Goal: Submit feedback/report problem

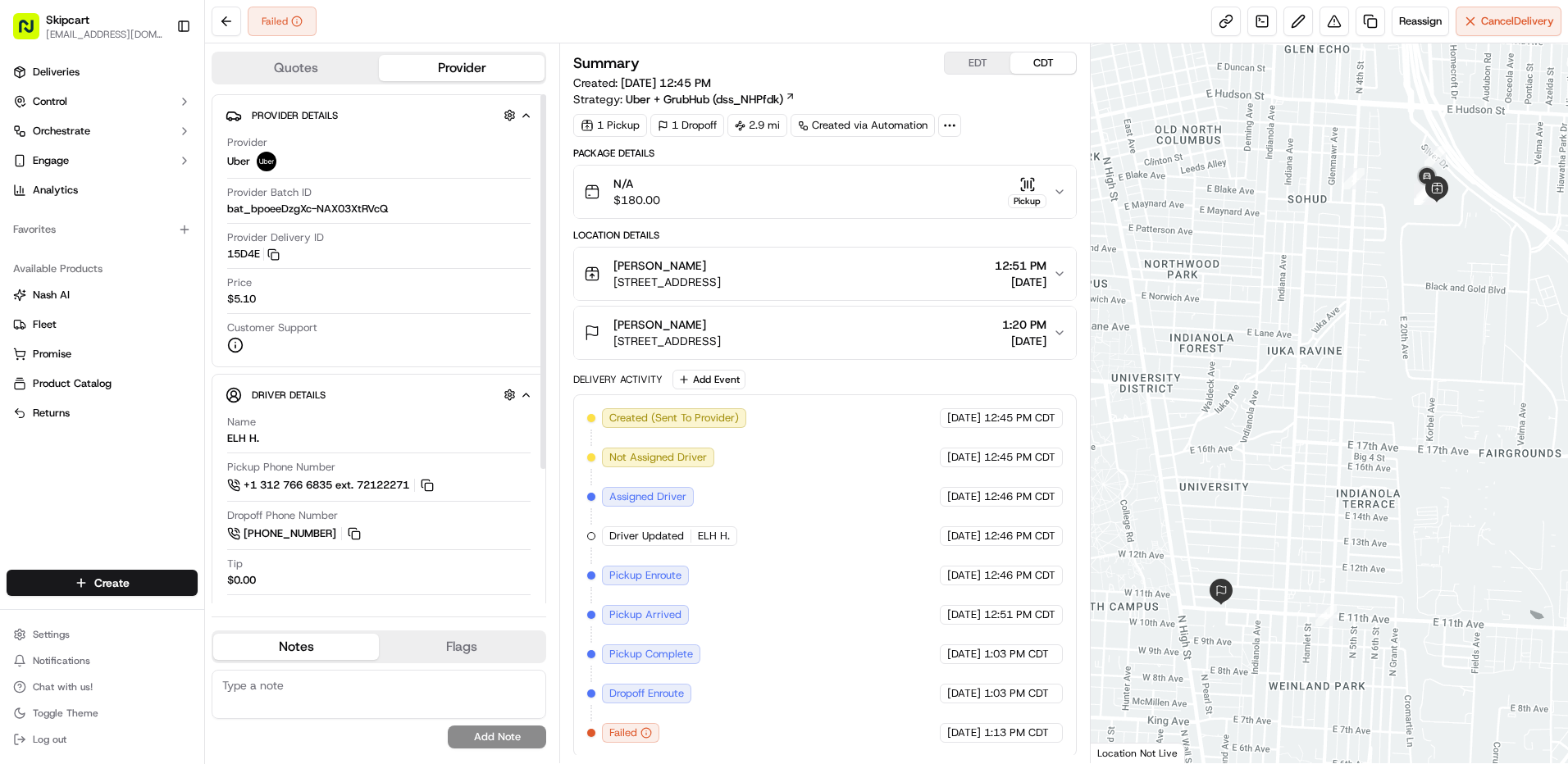
scroll to position [2, 0]
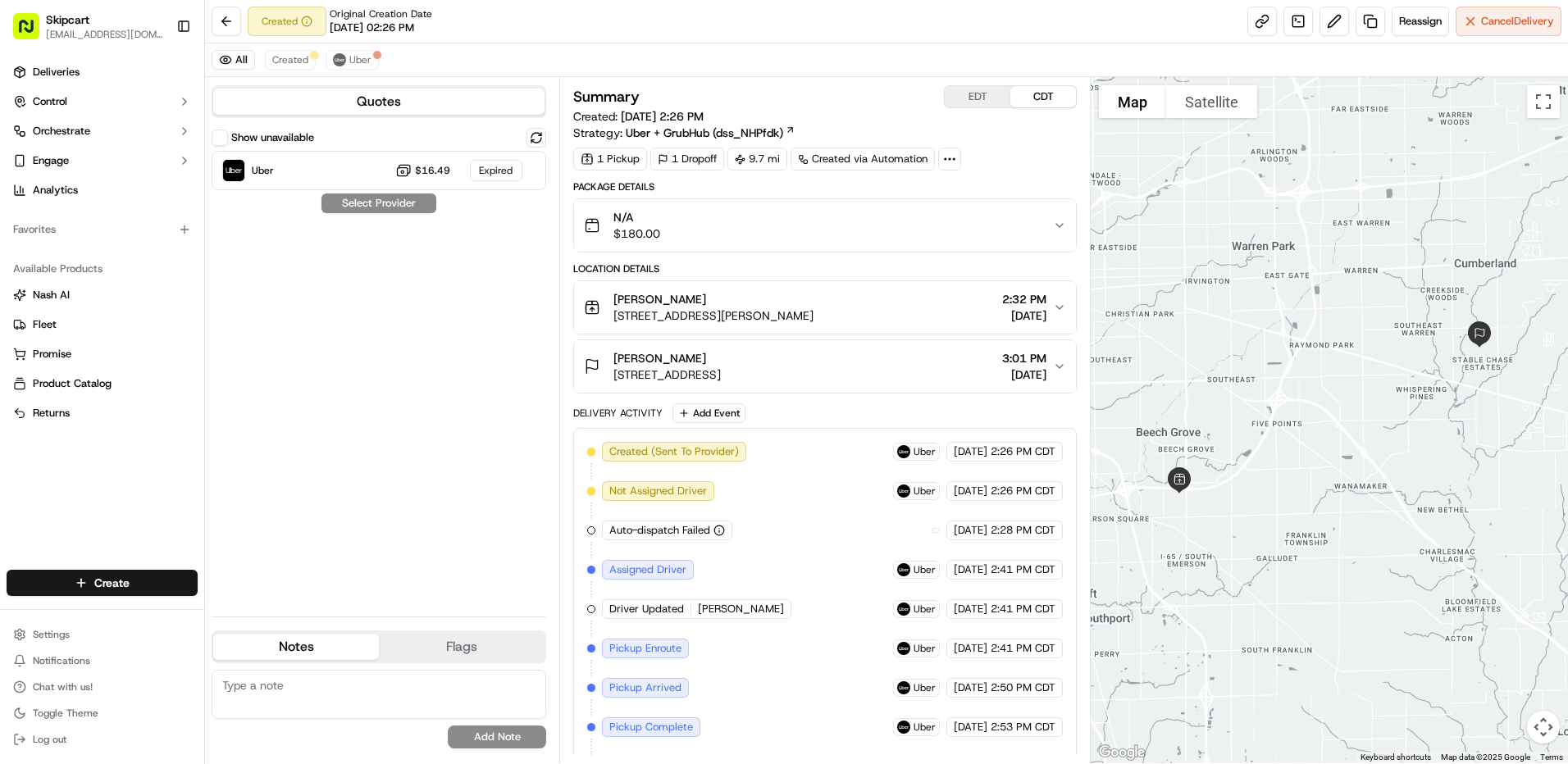
click at [747, 293] on div "Lowe's" at bounding box center [713, 299] width 200 height 16
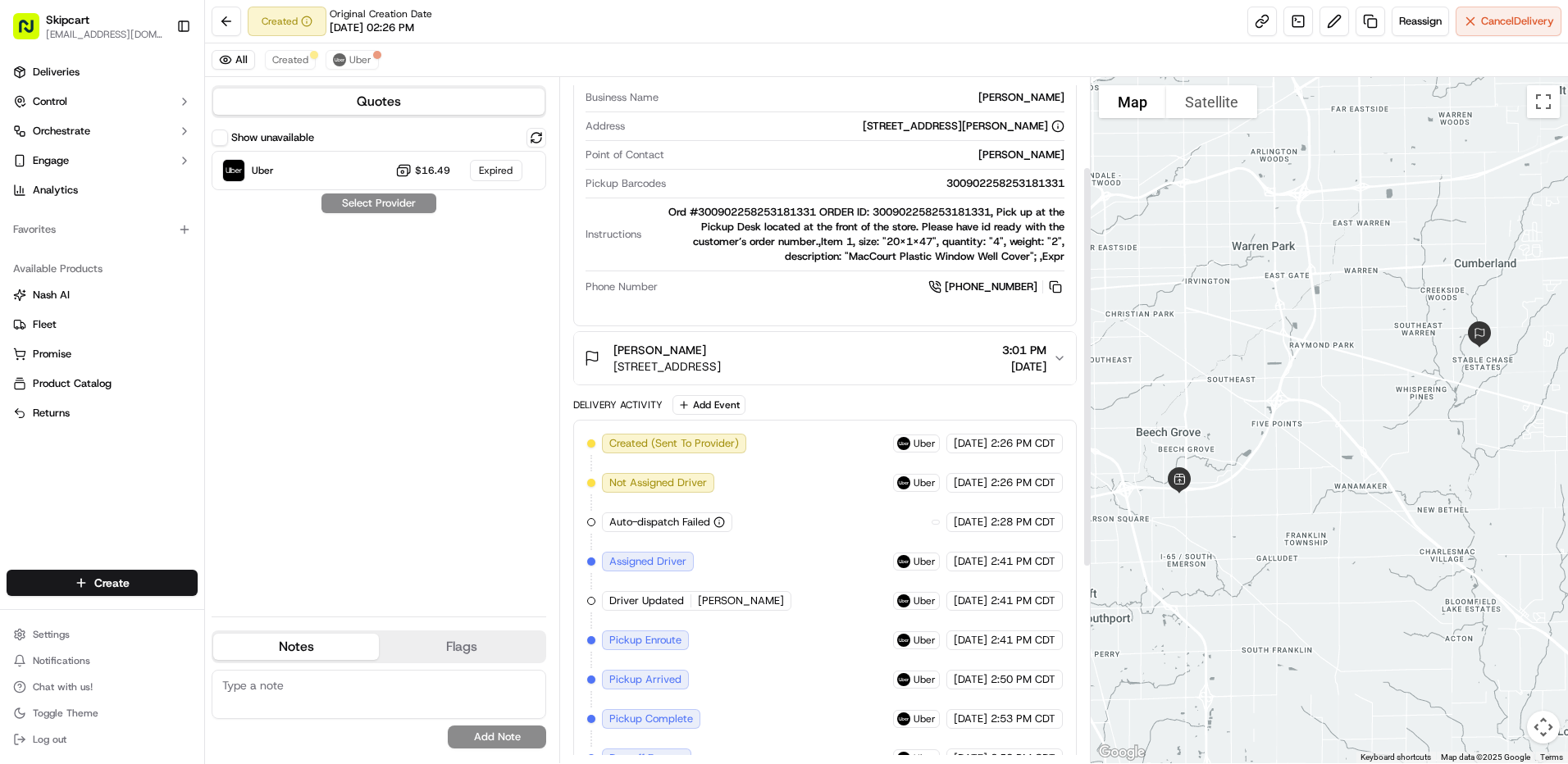
scroll to position [486, 0]
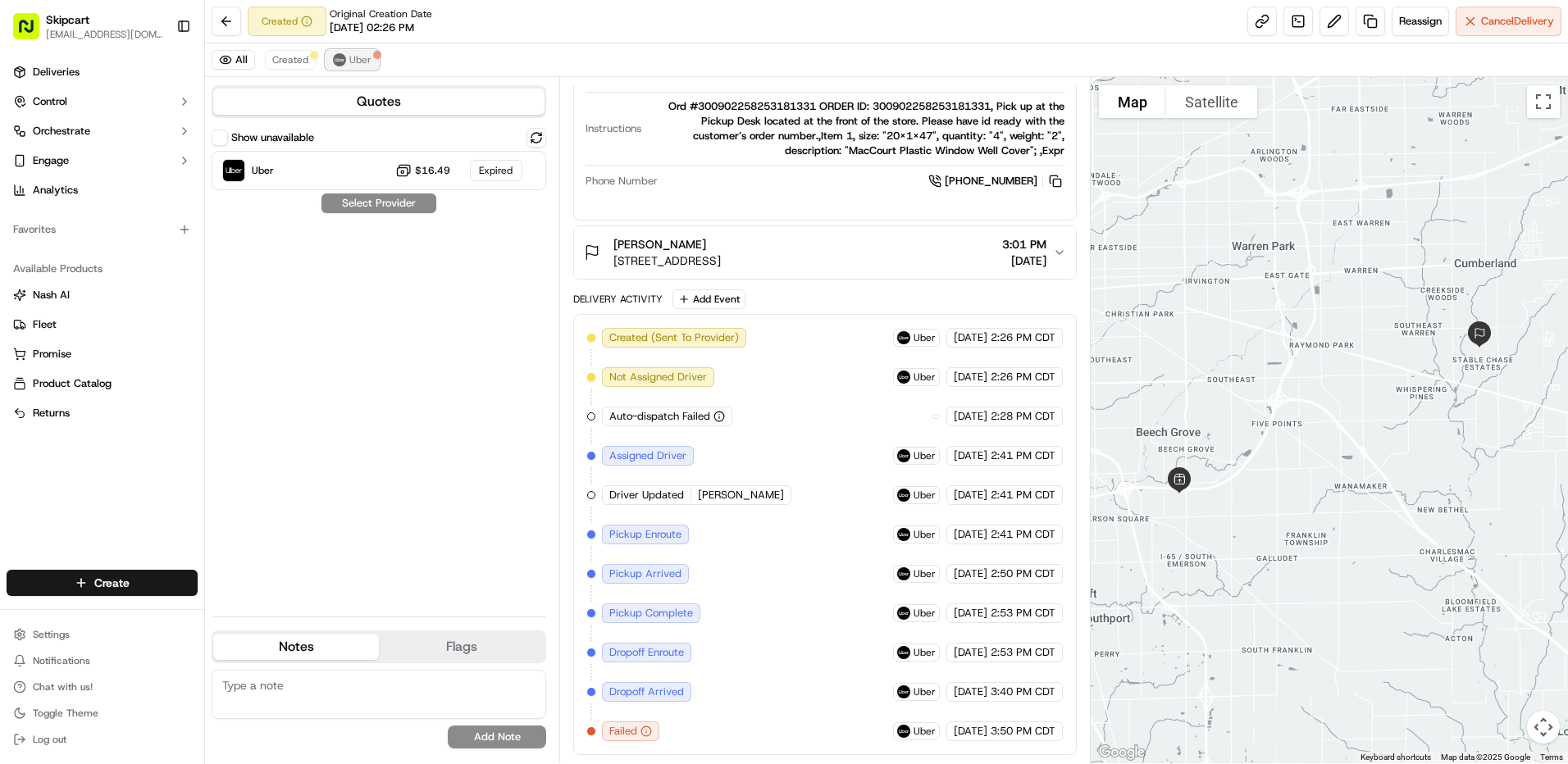
click at [352, 53] on span "Uber" at bounding box center [360, 60] width 22 height 14
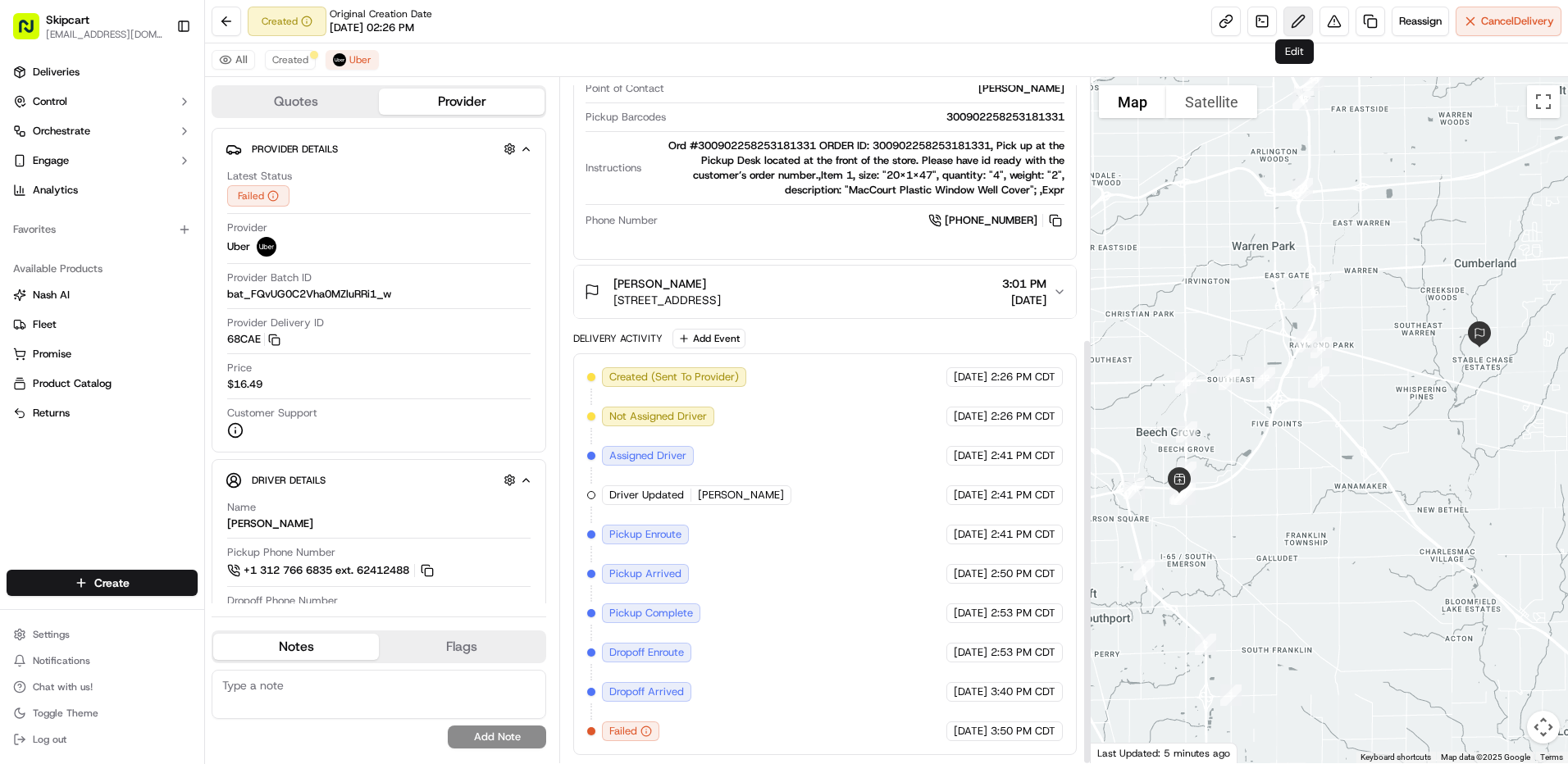
click at [1289, 19] on button at bounding box center [1298, 21] width 30 height 30
click at [1333, 22] on button at bounding box center [1334, 21] width 30 height 30
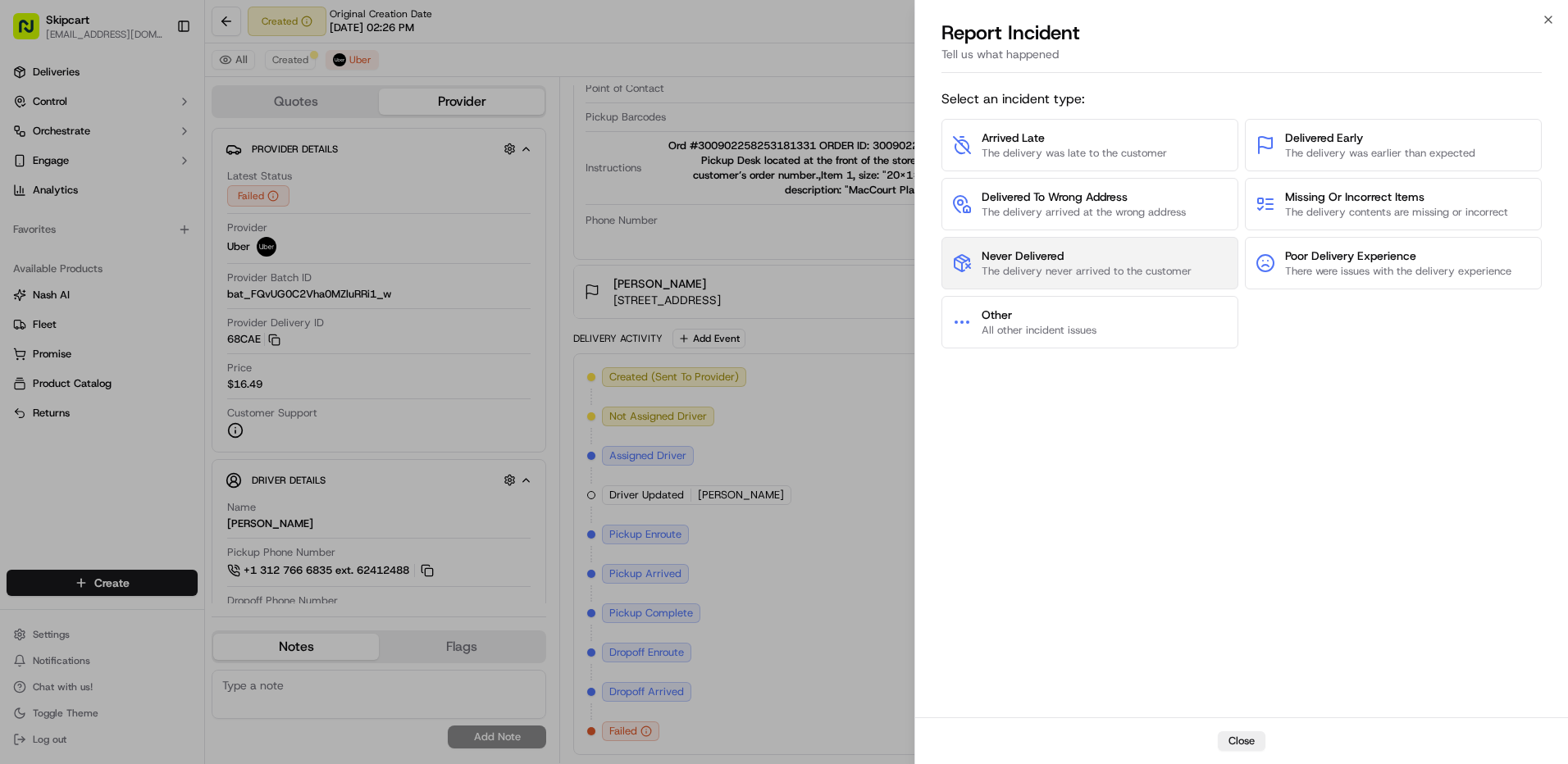
click at [941, 268] on button "Never Delivered The delivery never arrived to the customer" at bounding box center [1090, 263] width 297 height 52
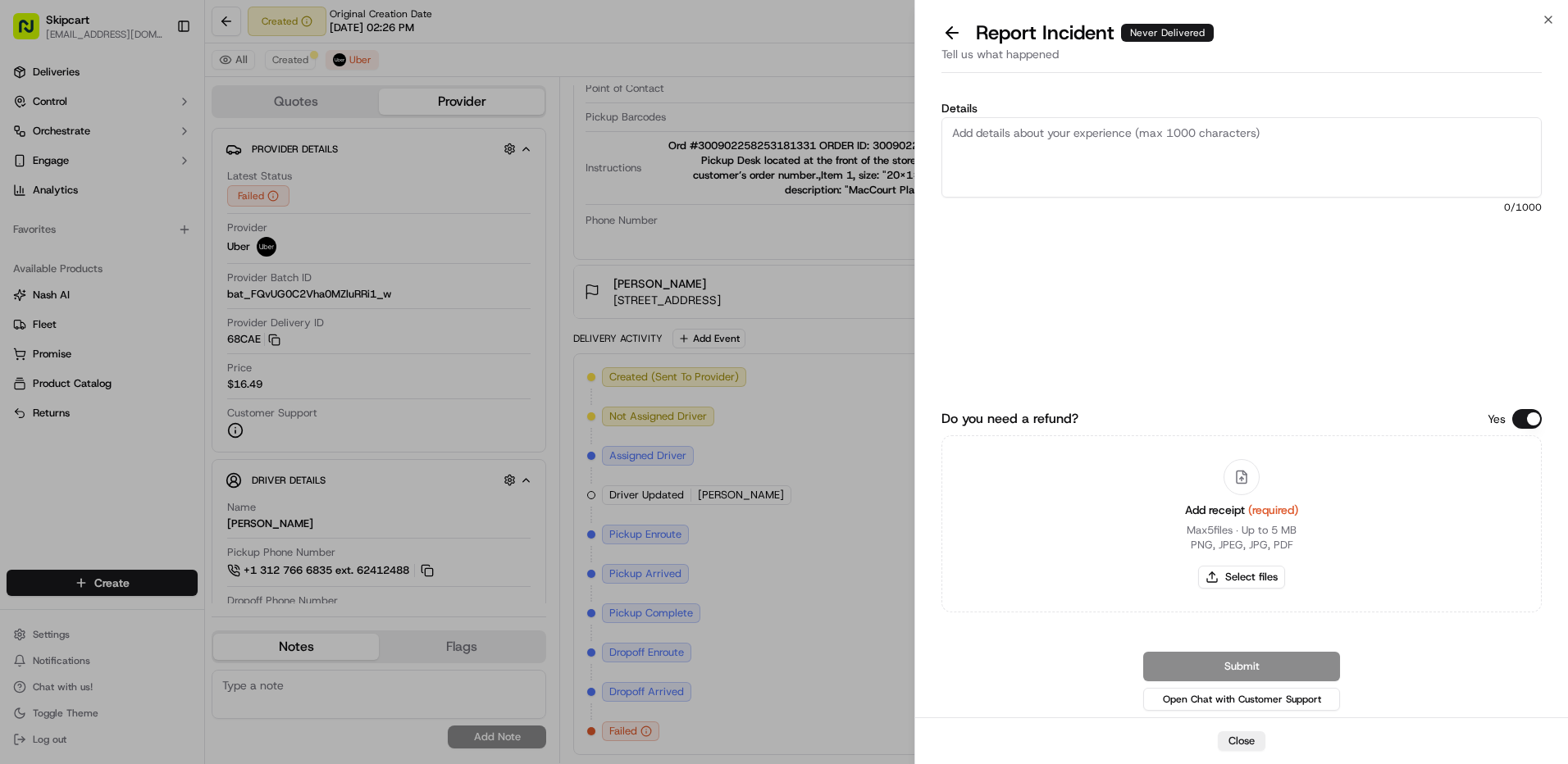
click at [1063, 166] on textarea "Details" at bounding box center [1241, 157] width 600 height 80
type textarea "Customer reported non-delivery, store reported no return, driver cancelled off …"
click at [1231, 586] on button "Select files" at bounding box center [1241, 578] width 87 height 23
type input "C:\fakepath\nc 599.png"
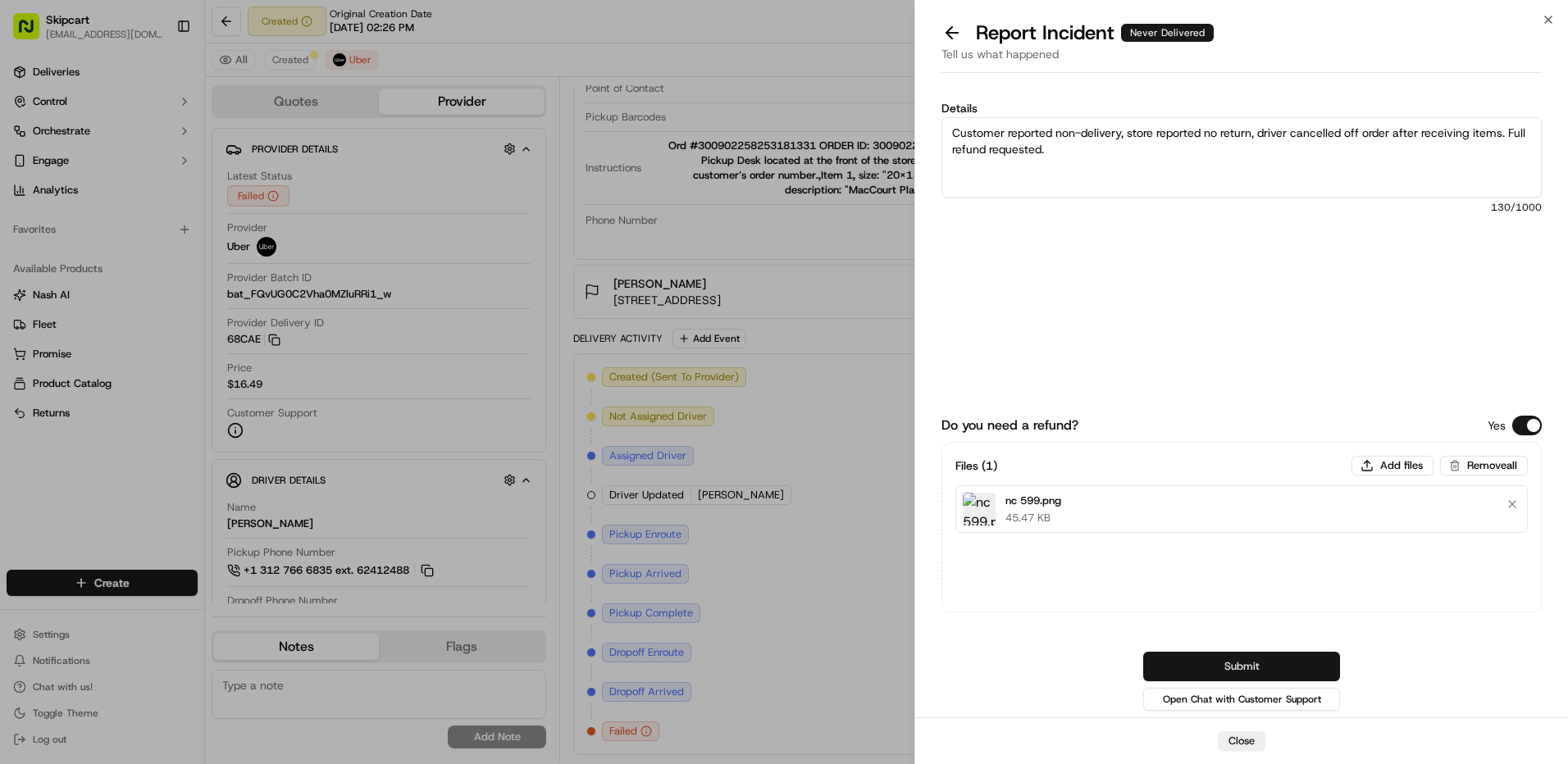
click at [1217, 671] on button "Submit" at bounding box center [1241, 667] width 197 height 30
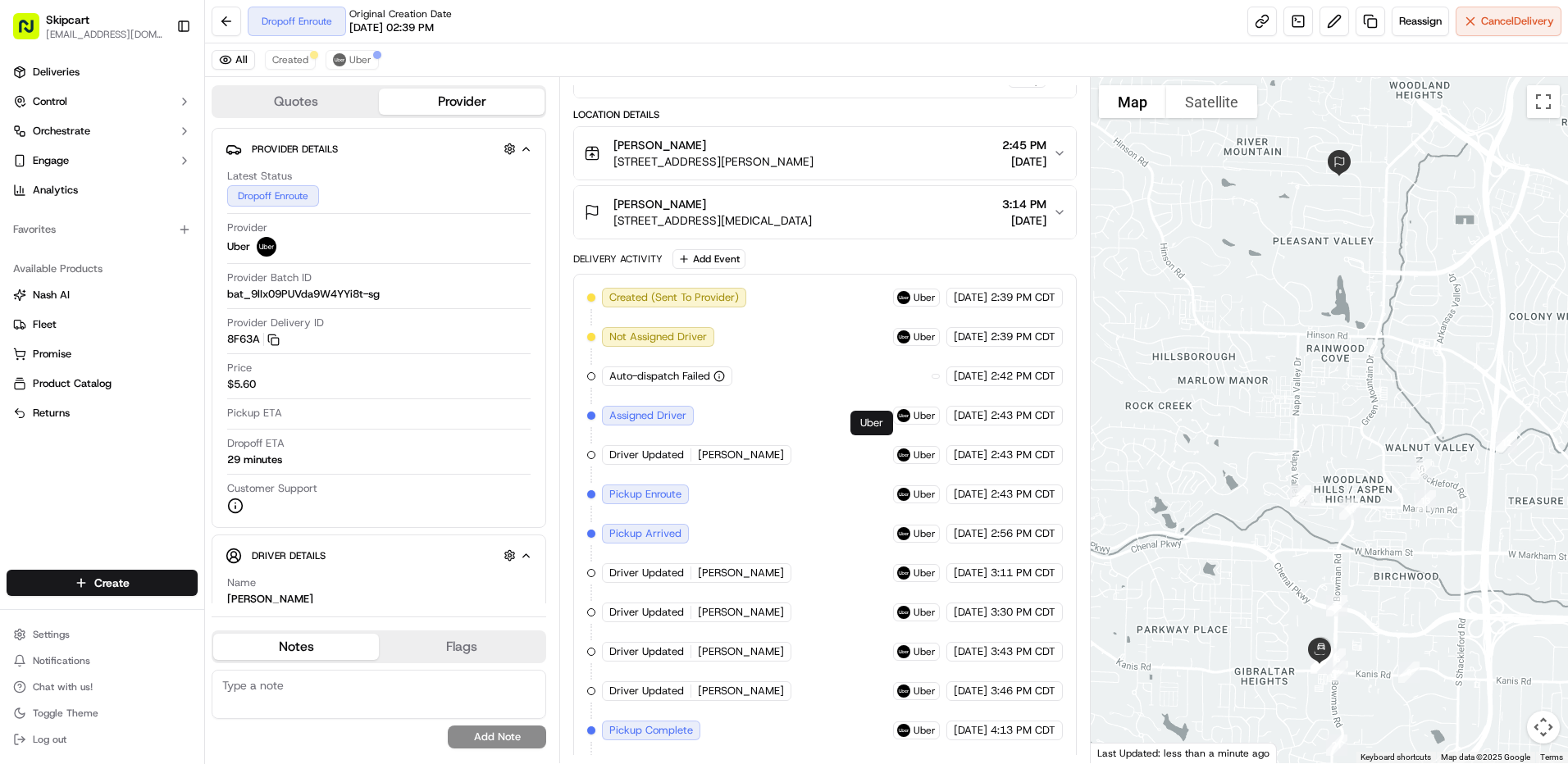
scroll to position [184, 0]
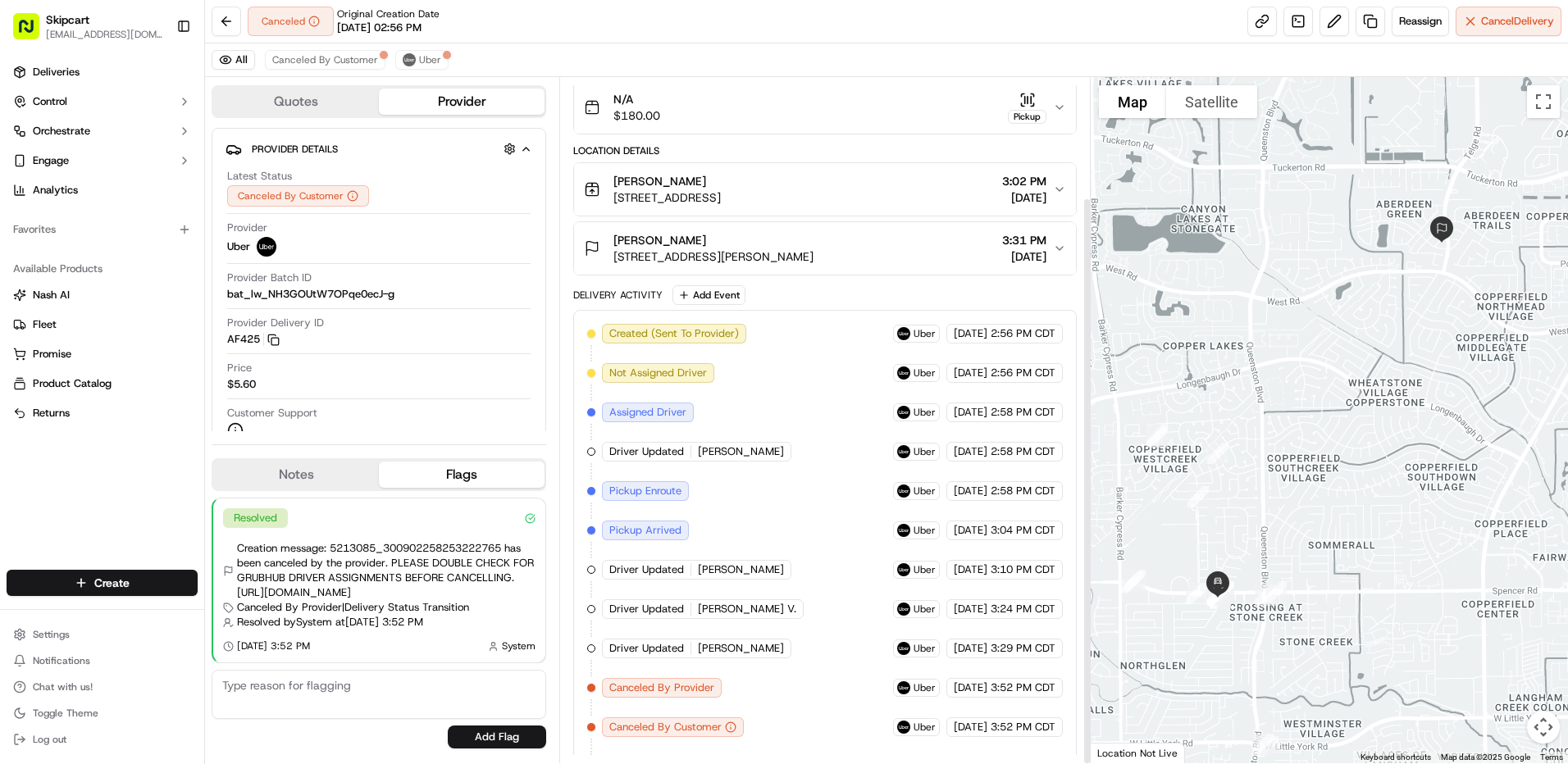
scroll to position [146, 0]
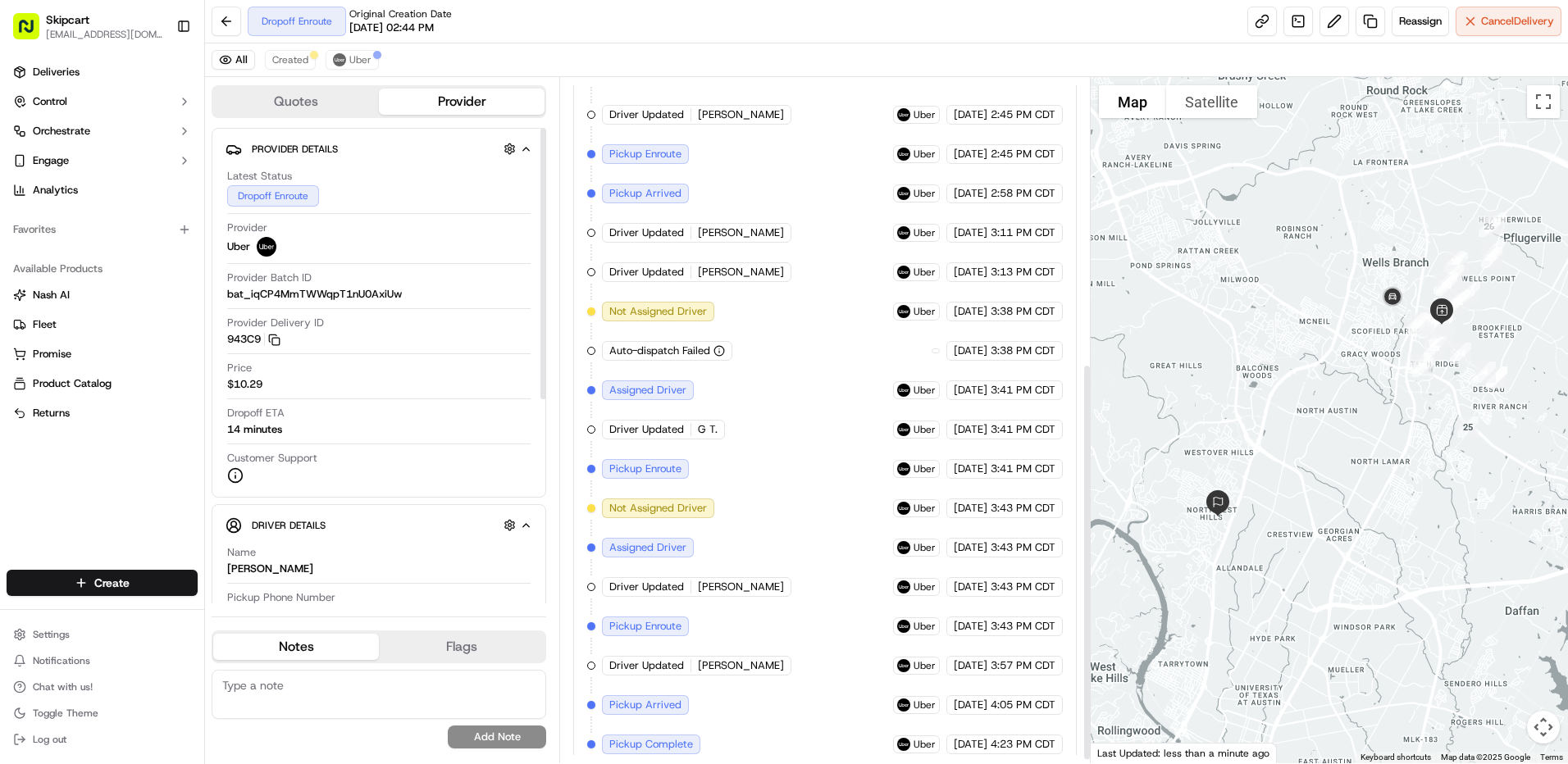
scroll to position [492, 0]
